Goal: Share content

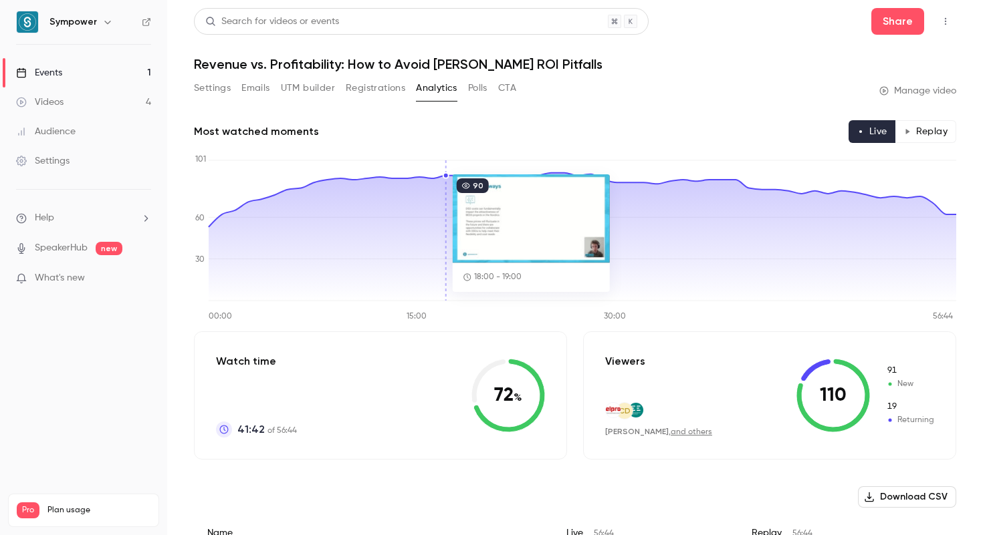
scroll to position [5, 0]
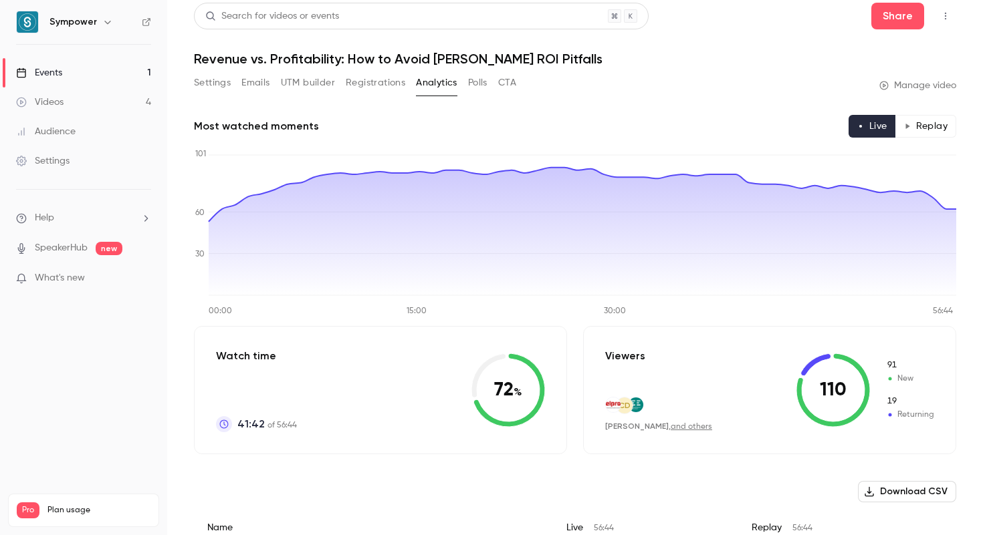
click at [910, 83] on link "Manage video" at bounding box center [917, 85] width 77 height 13
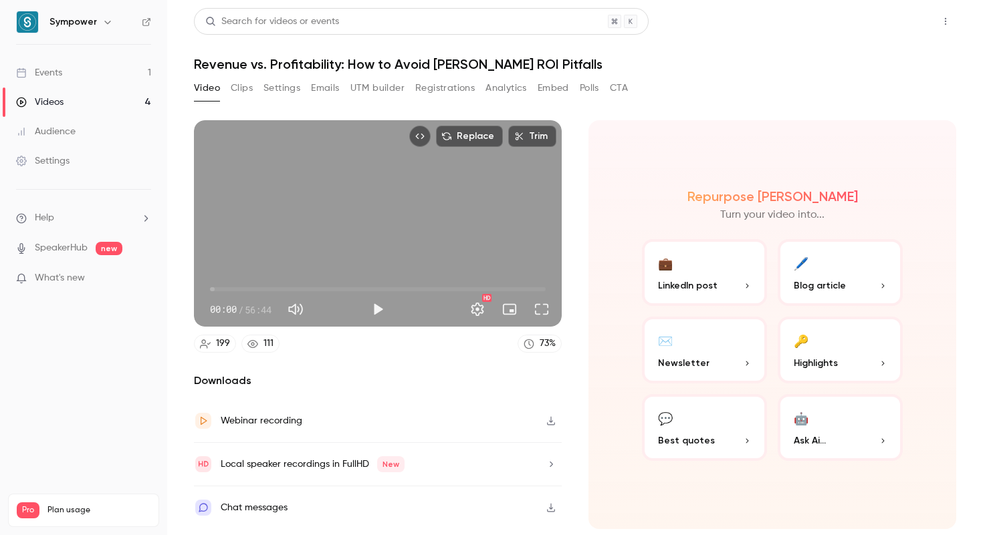
click at [900, 25] on button "Share" at bounding box center [897, 21] width 53 height 27
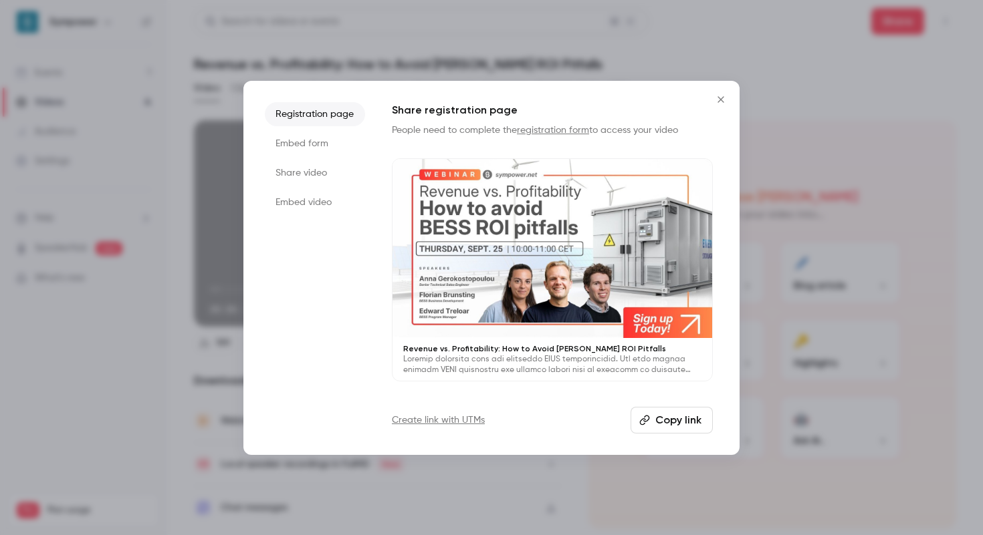
click at [305, 176] on li "Share video" at bounding box center [315, 173] width 100 height 24
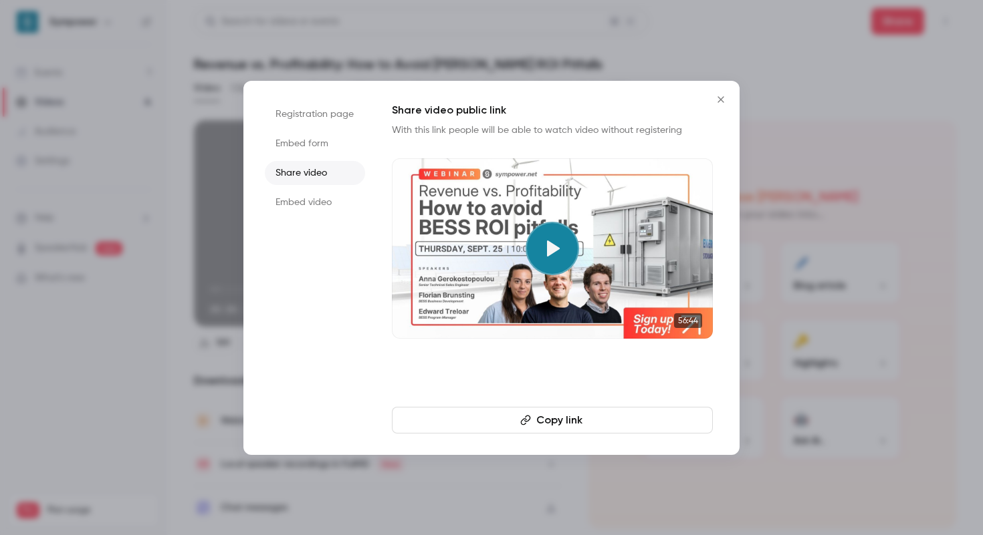
click at [557, 419] on button "Copy link" at bounding box center [552, 420] width 321 height 27
click at [541, 262] on div at bounding box center [551, 248] width 53 height 53
click at [771, 56] on div at bounding box center [491, 267] width 983 height 535
